Goal: Browse casually

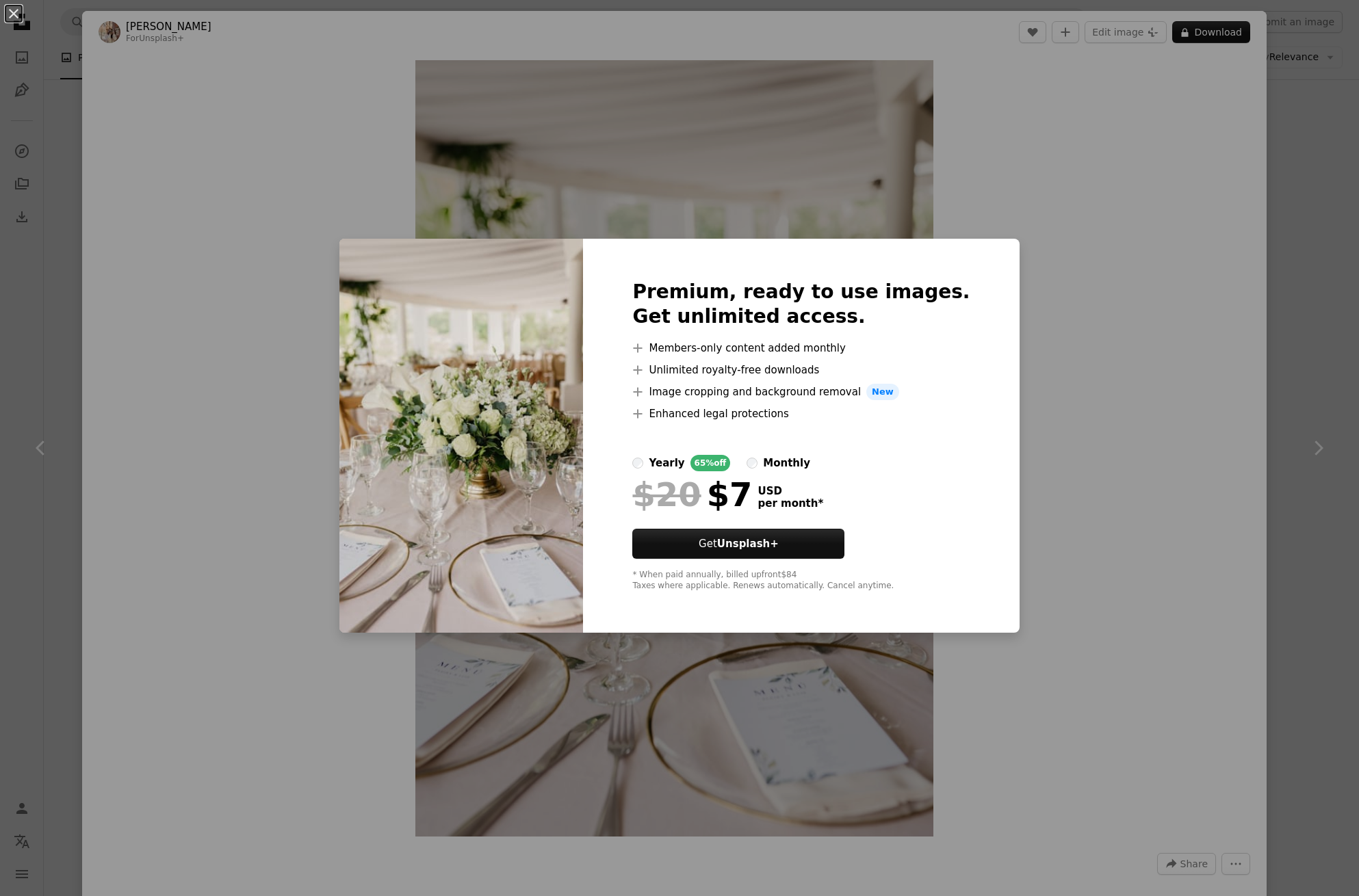
scroll to position [5966, 0]
click at [191, 492] on div "An X shape Premium, ready to use images. Get unlimited access. A plus sign Memb…" at bounding box center [680, 448] width 1359 height 896
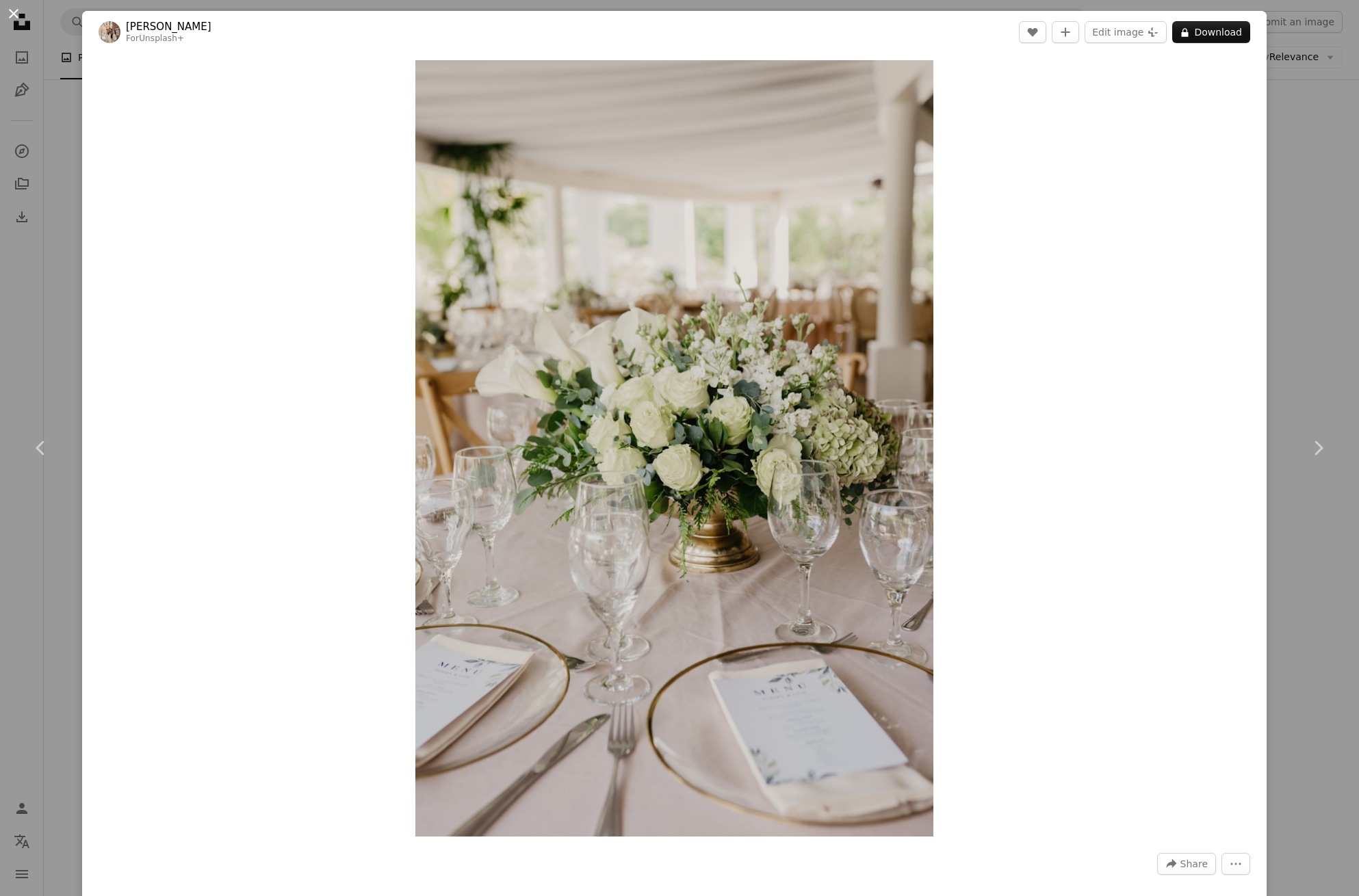
click at [19, 15] on button "An X shape" at bounding box center [13, 13] width 16 height 16
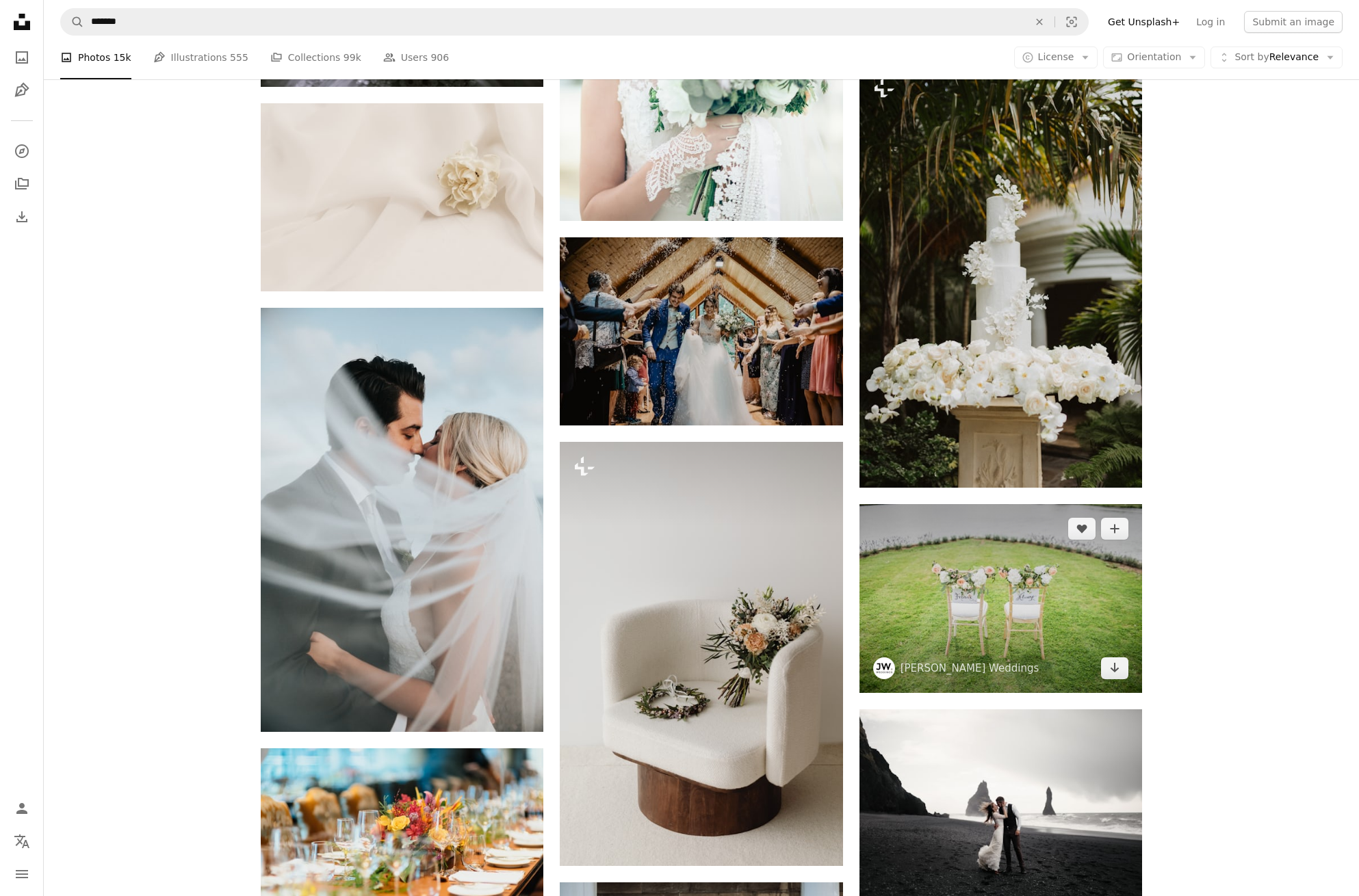
scroll to position [8917, 0]
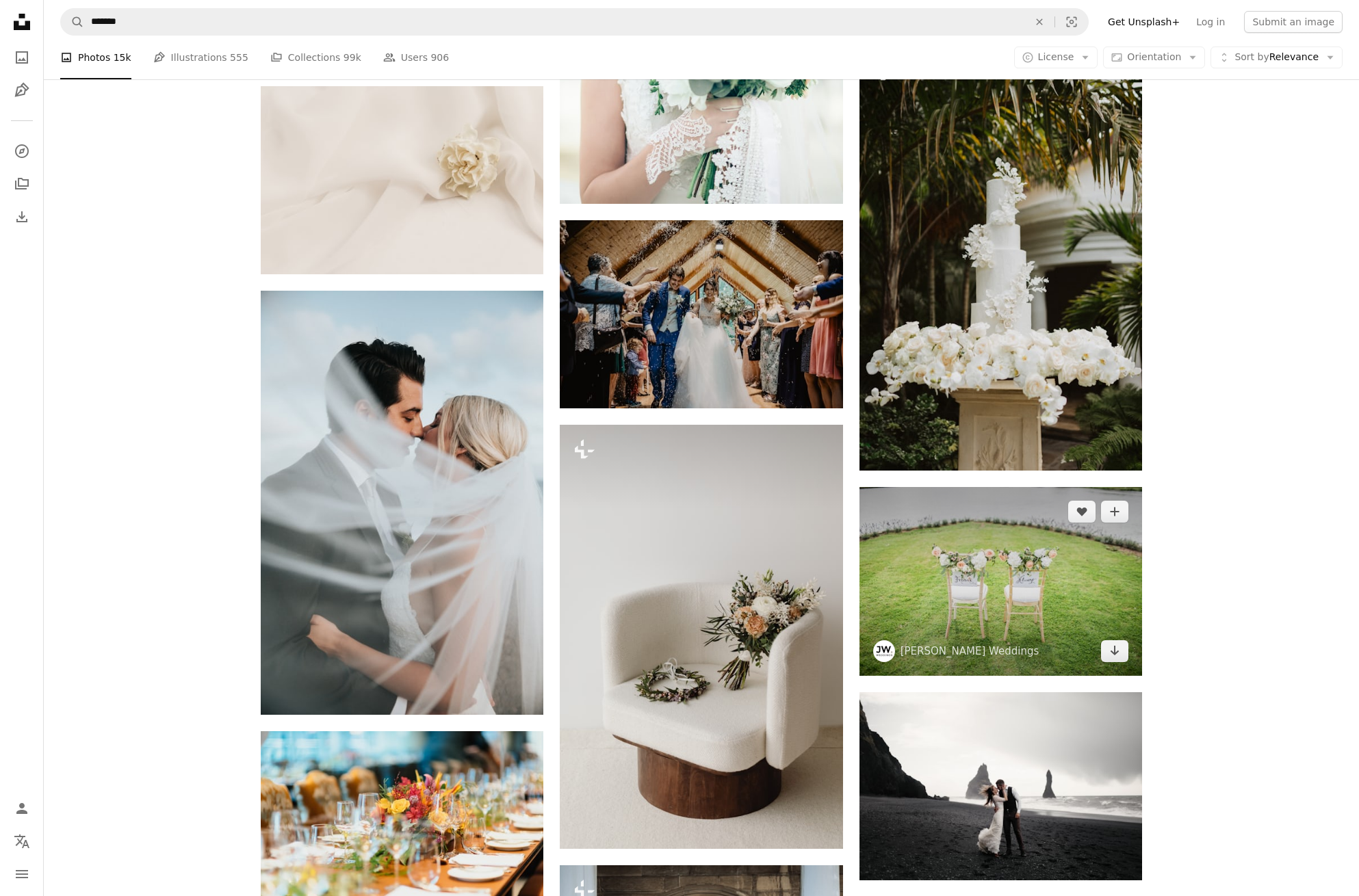
click at [922, 537] on img at bounding box center [1001, 581] width 283 height 188
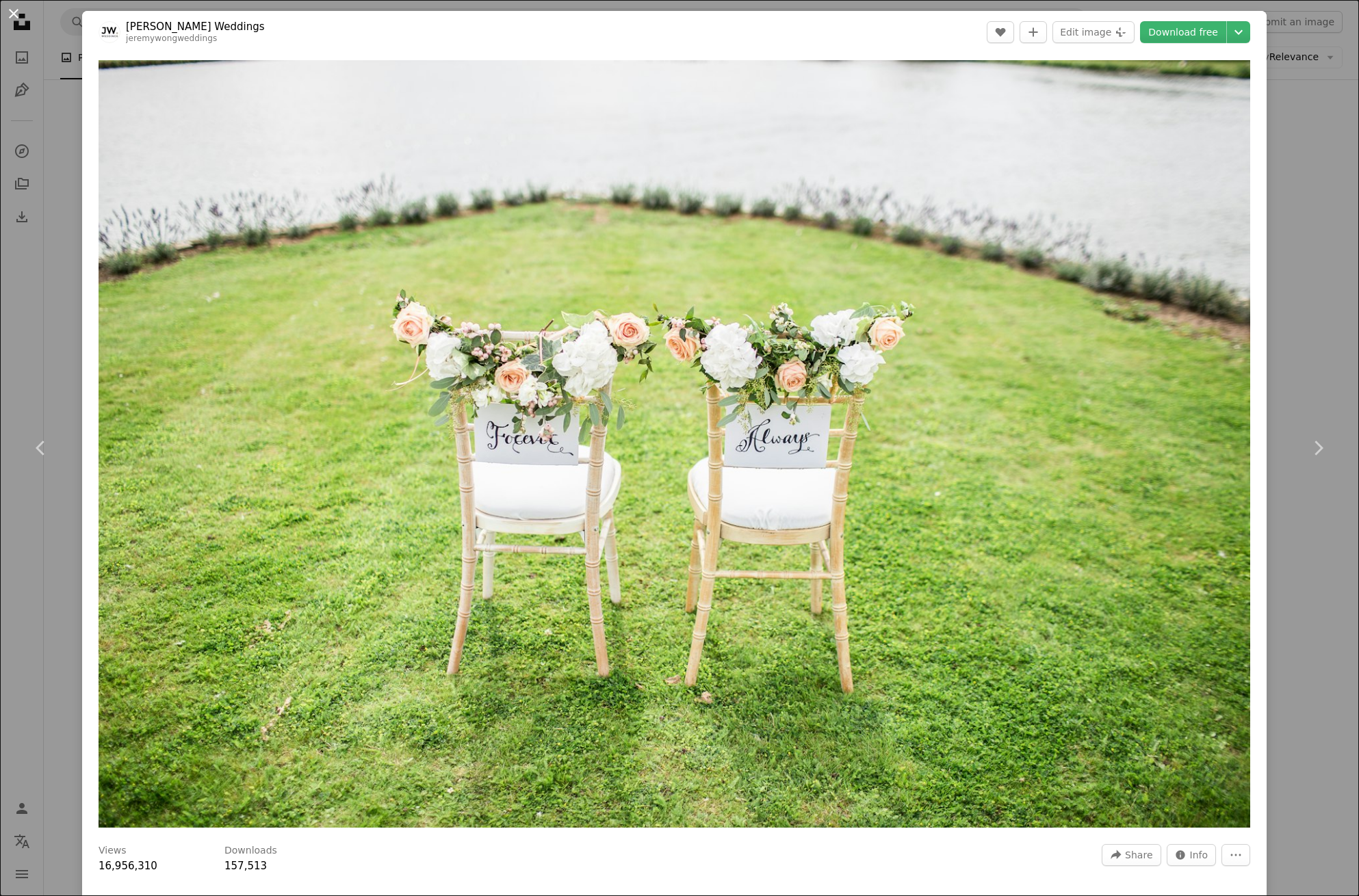
click at [19, 15] on button "An X shape" at bounding box center [13, 13] width 16 height 16
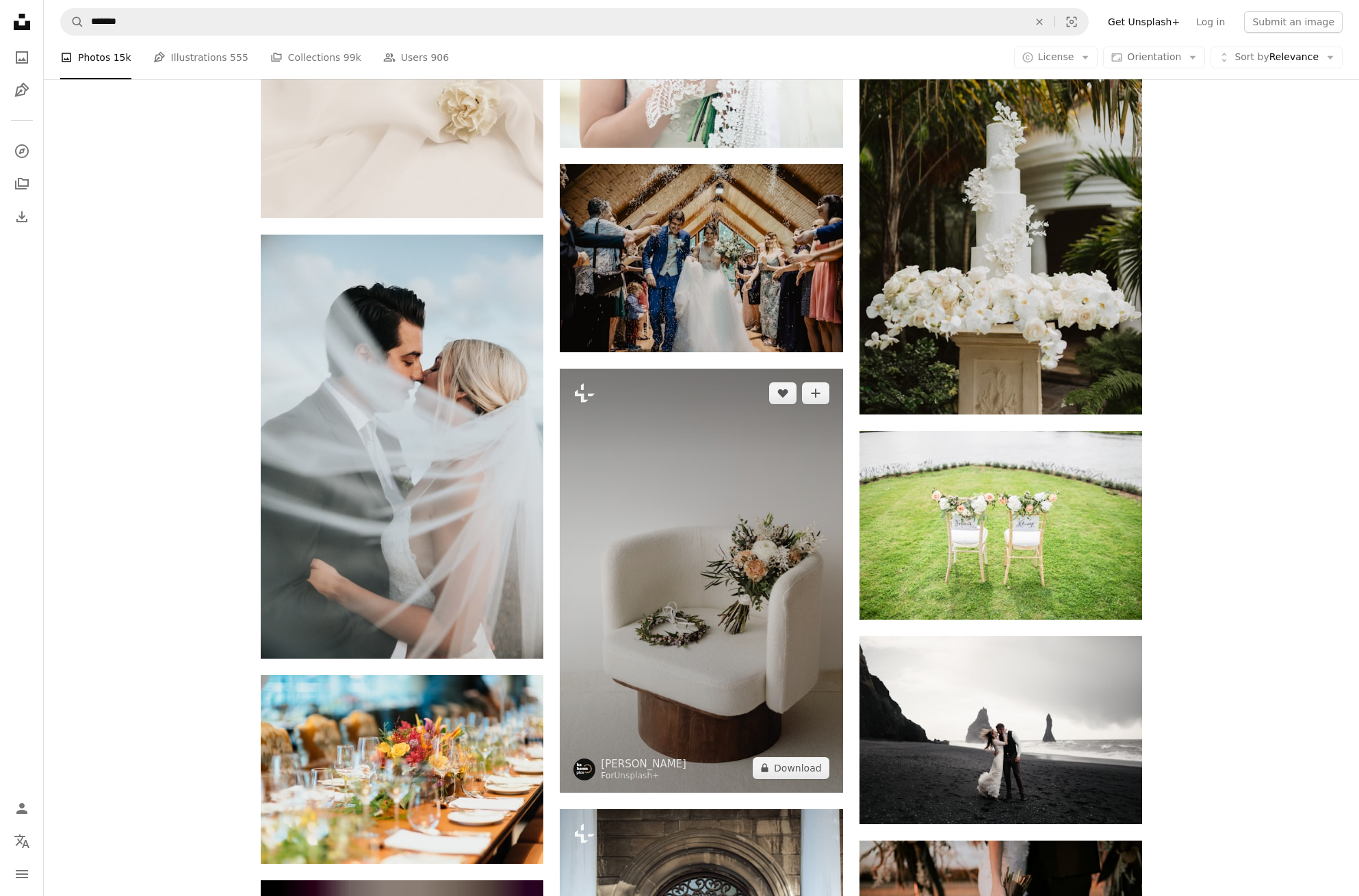
scroll to position [8965, 0]
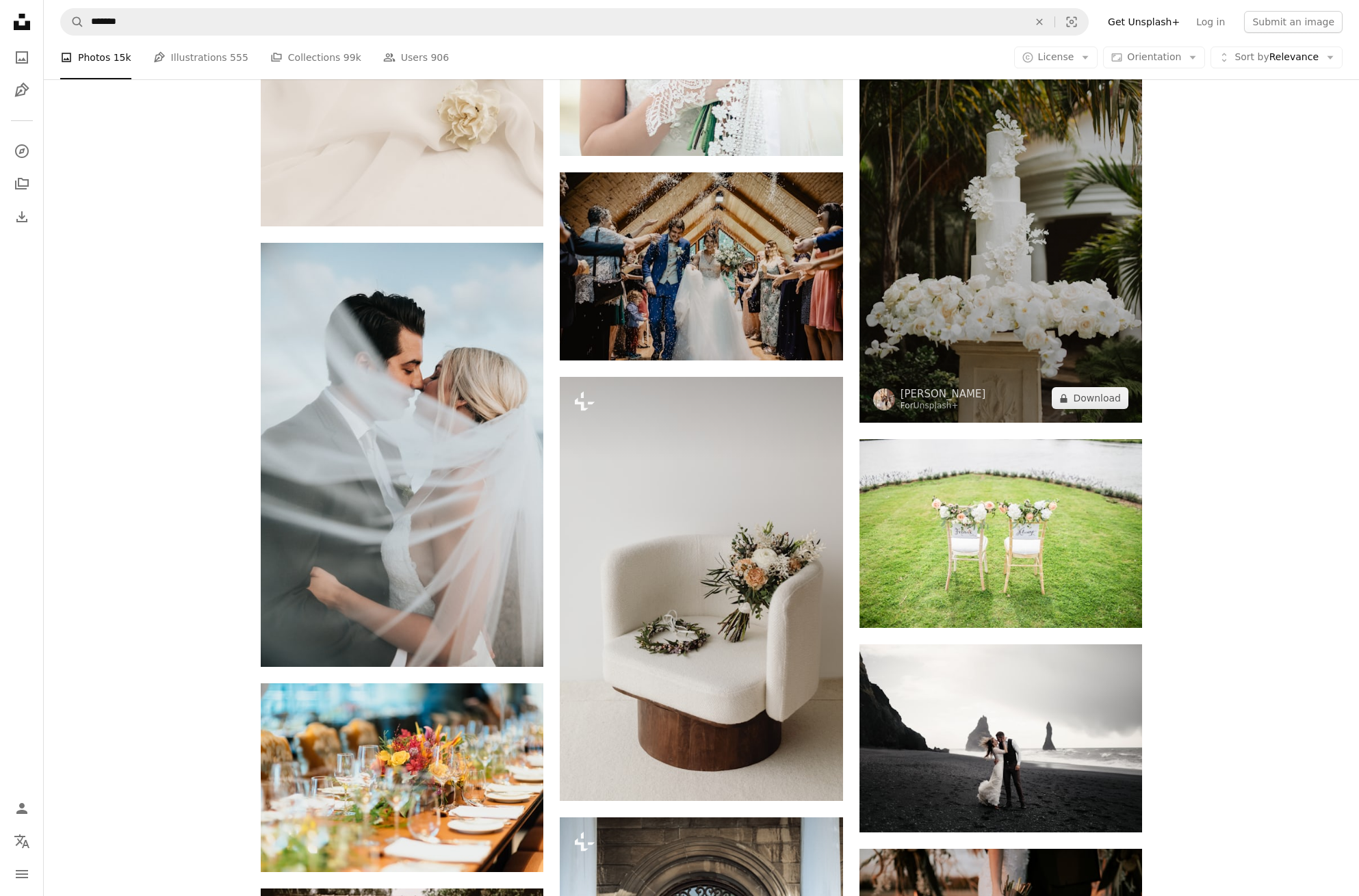
click at [892, 315] on img at bounding box center [1001, 211] width 283 height 424
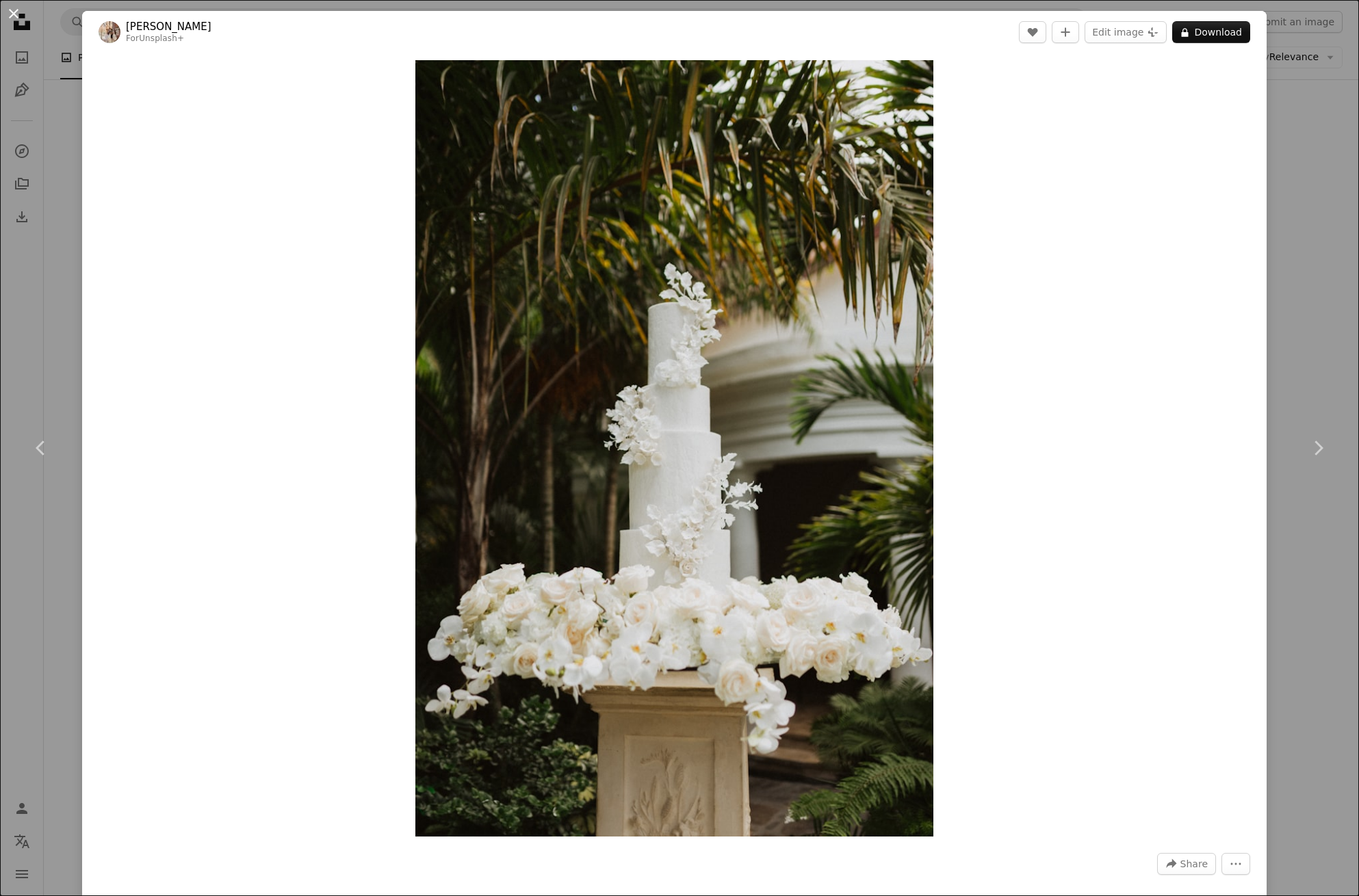
click at [14, 12] on button "An X shape" at bounding box center [13, 13] width 16 height 16
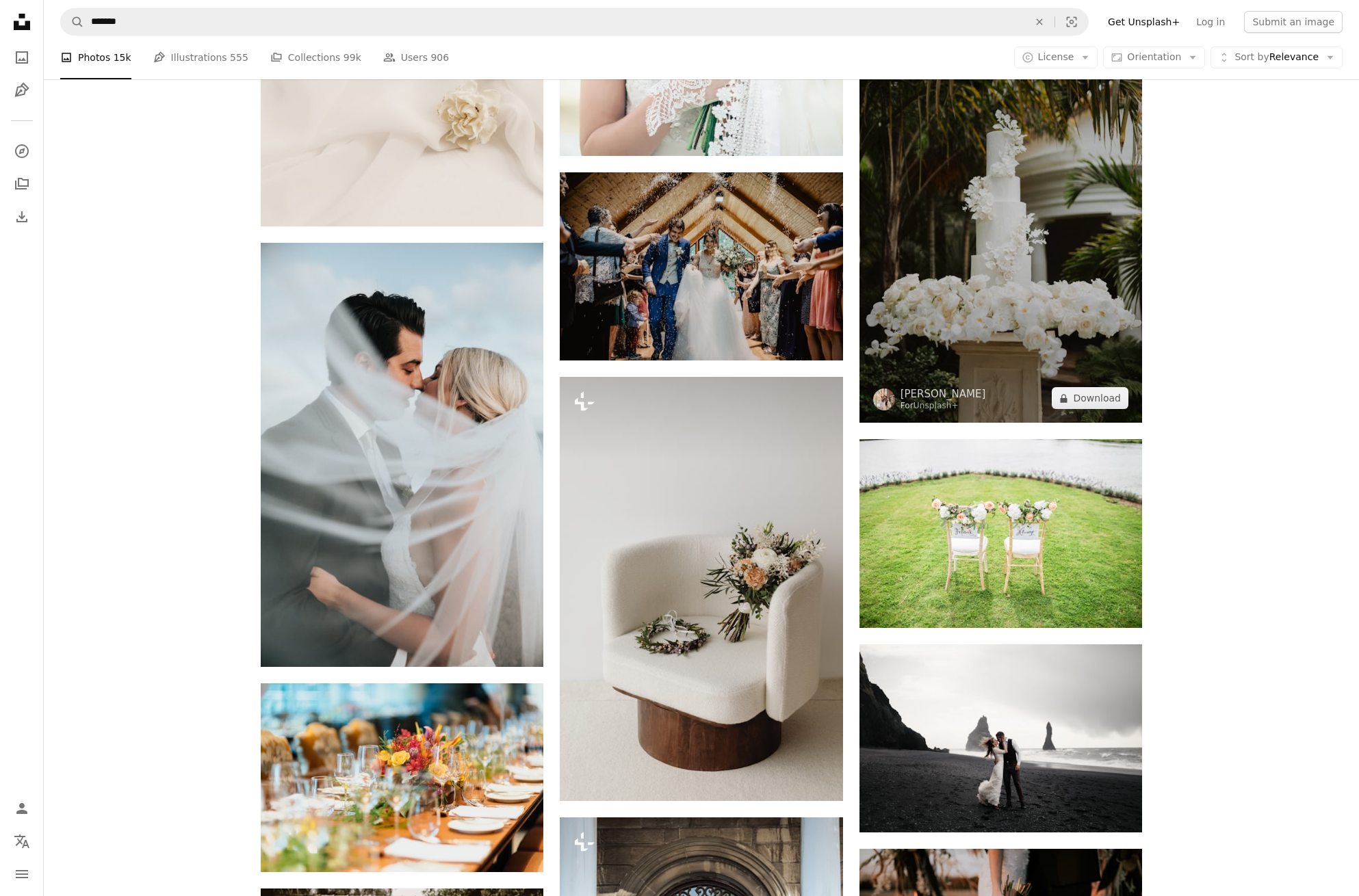
click at [948, 331] on img at bounding box center [1001, 211] width 283 height 424
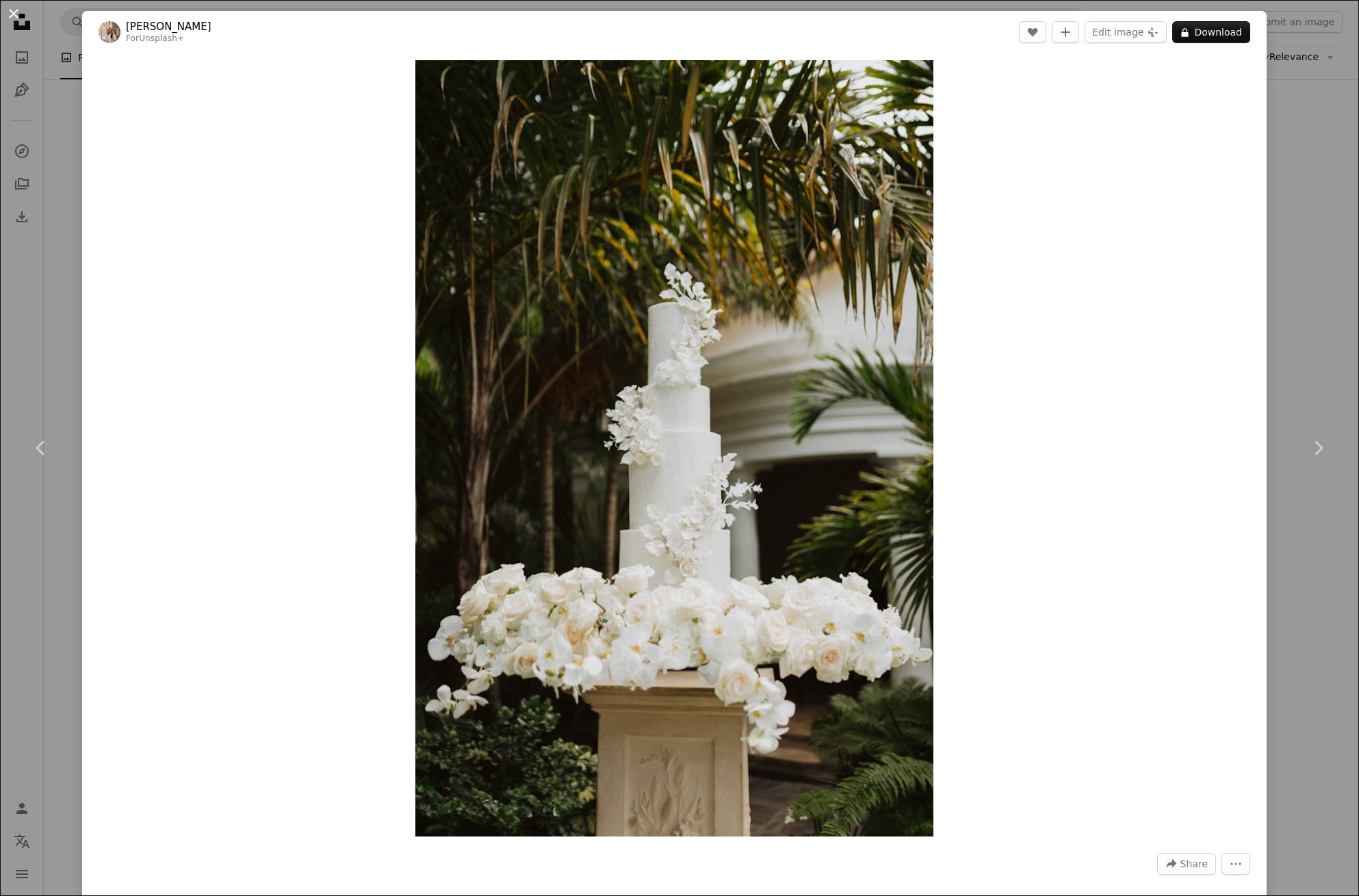
click at [15, 17] on button "An X shape" at bounding box center [13, 13] width 16 height 16
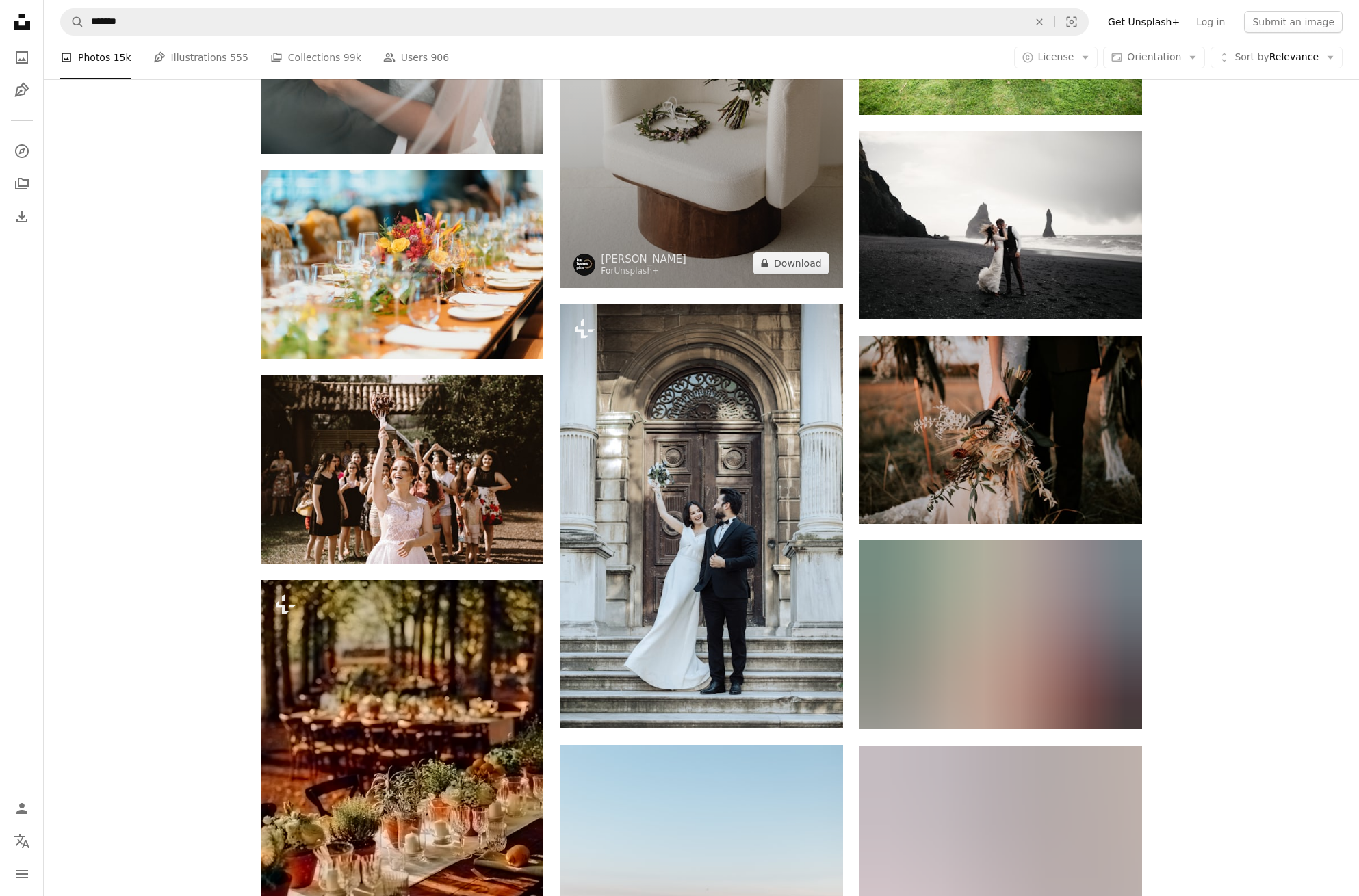
scroll to position [9477, 0]
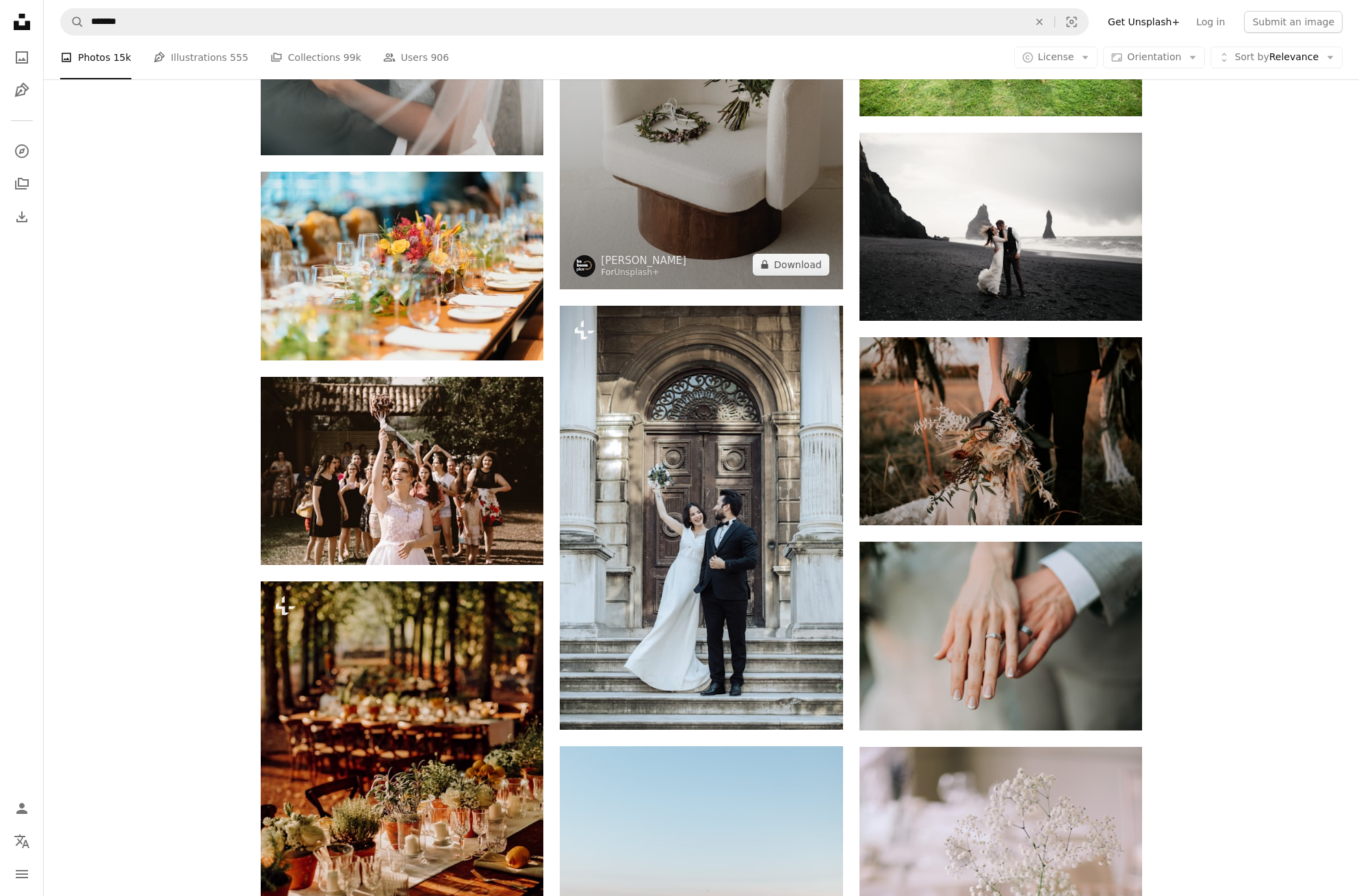
click at [713, 192] on img at bounding box center [701, 77] width 283 height 424
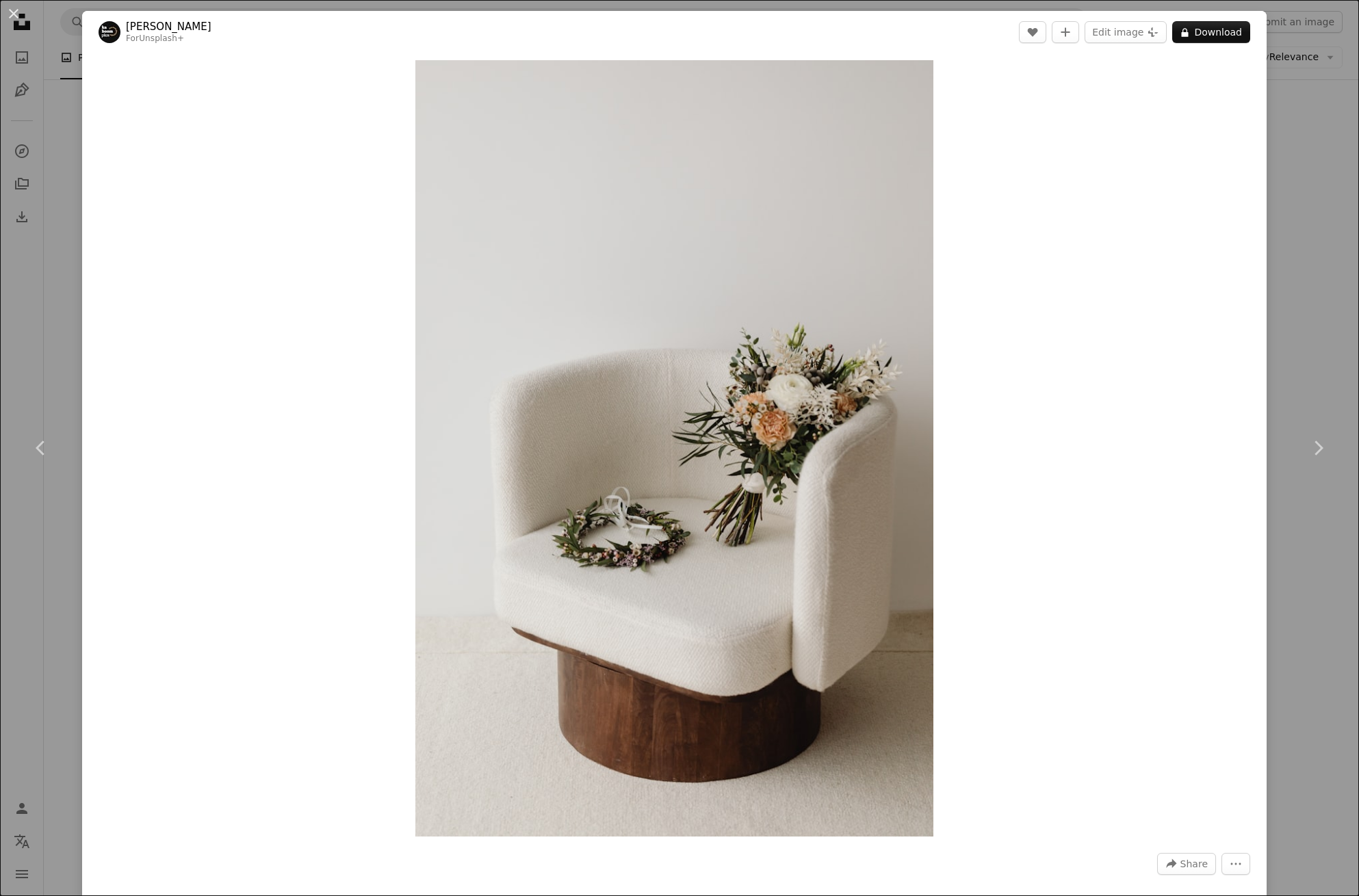
click at [44, 115] on div "An X shape Chevron left Chevron right [PERSON_NAME] For Unsplash+ A heart A plu…" at bounding box center [680, 448] width 1359 height 896
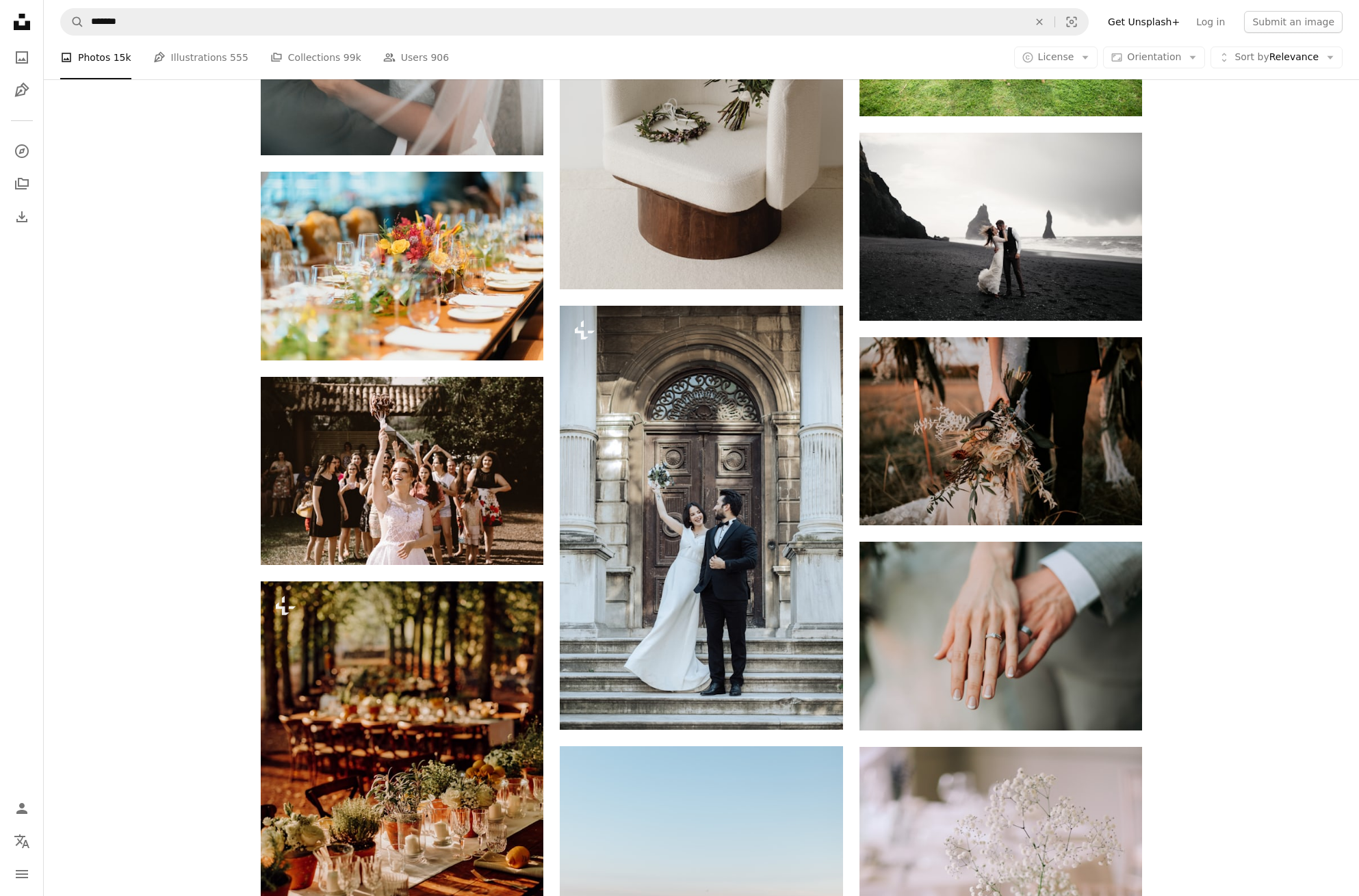
scroll to position [85, 0]
